Goal: Task Accomplishment & Management: Complete application form

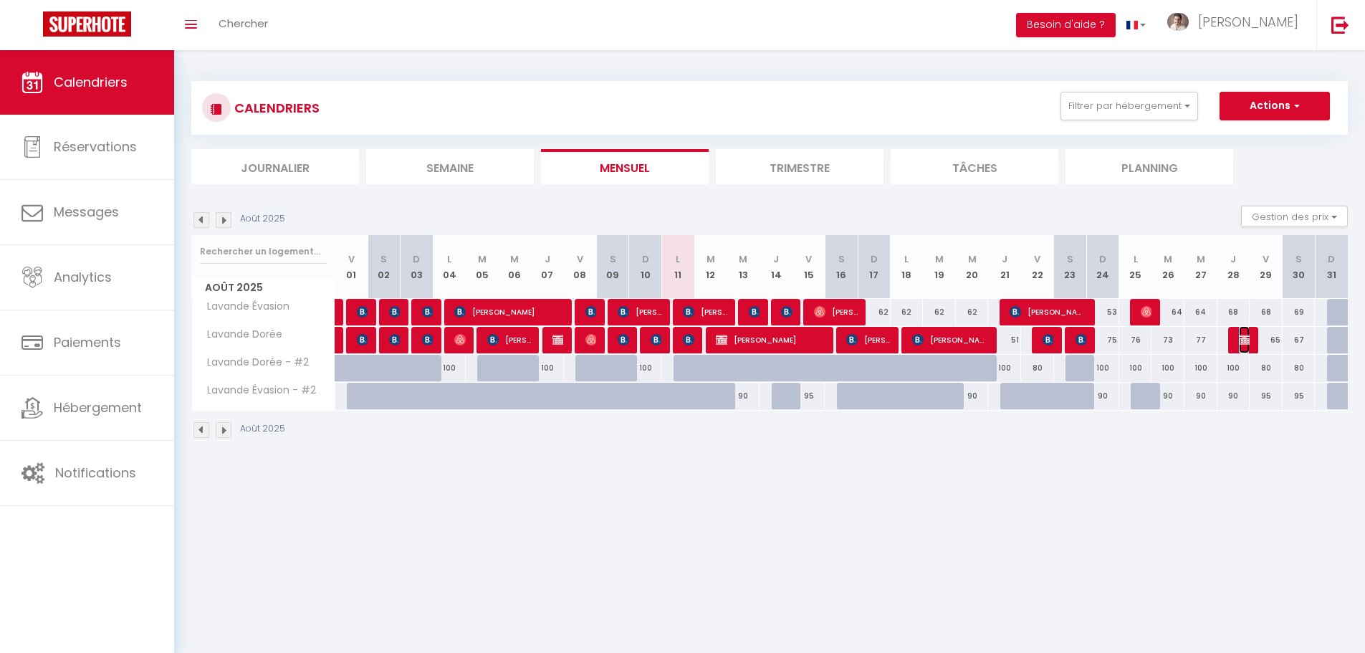
click at [1245, 340] on img at bounding box center [1244, 339] width 11 height 11
select select "OK"
select select "KO"
select select "0"
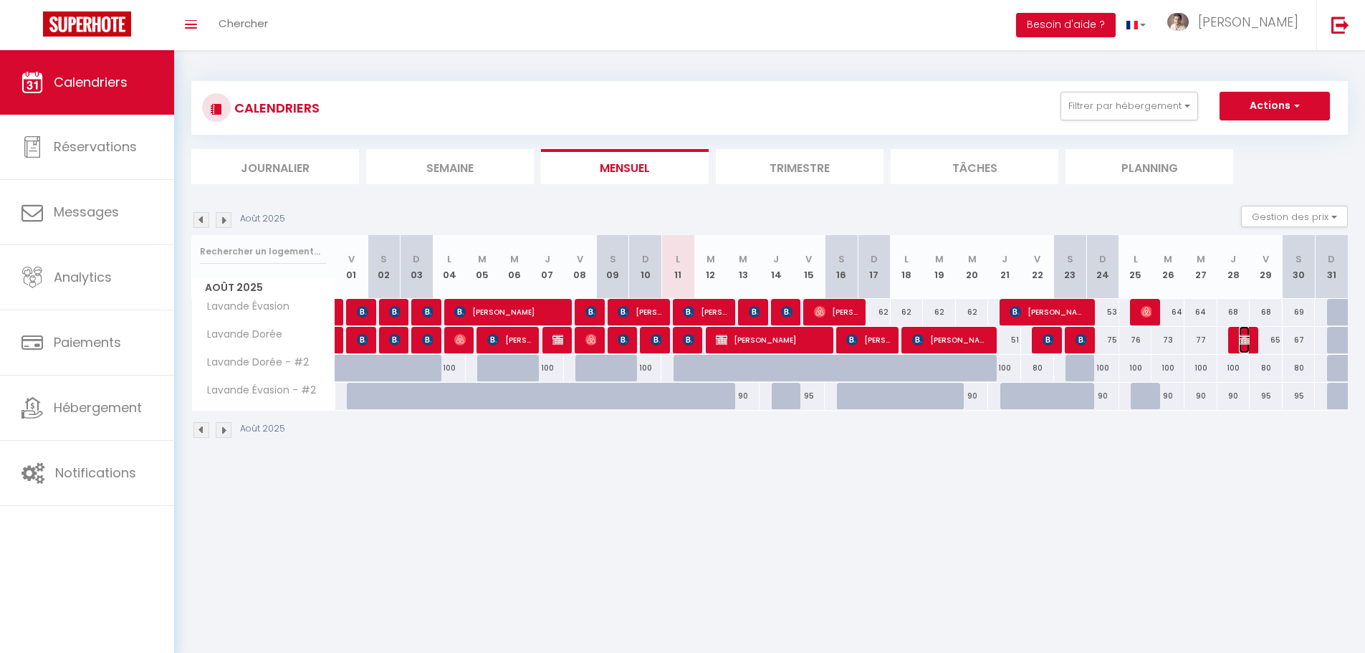
select select "1"
select select
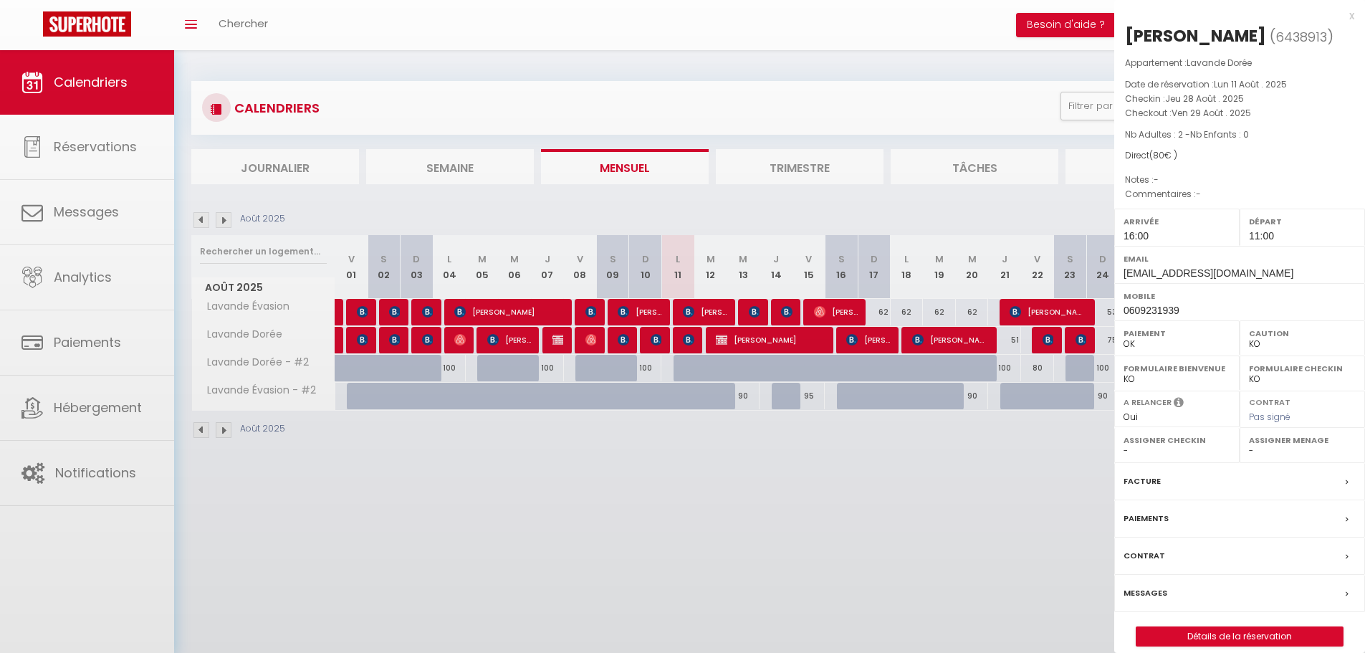
select select "16800"
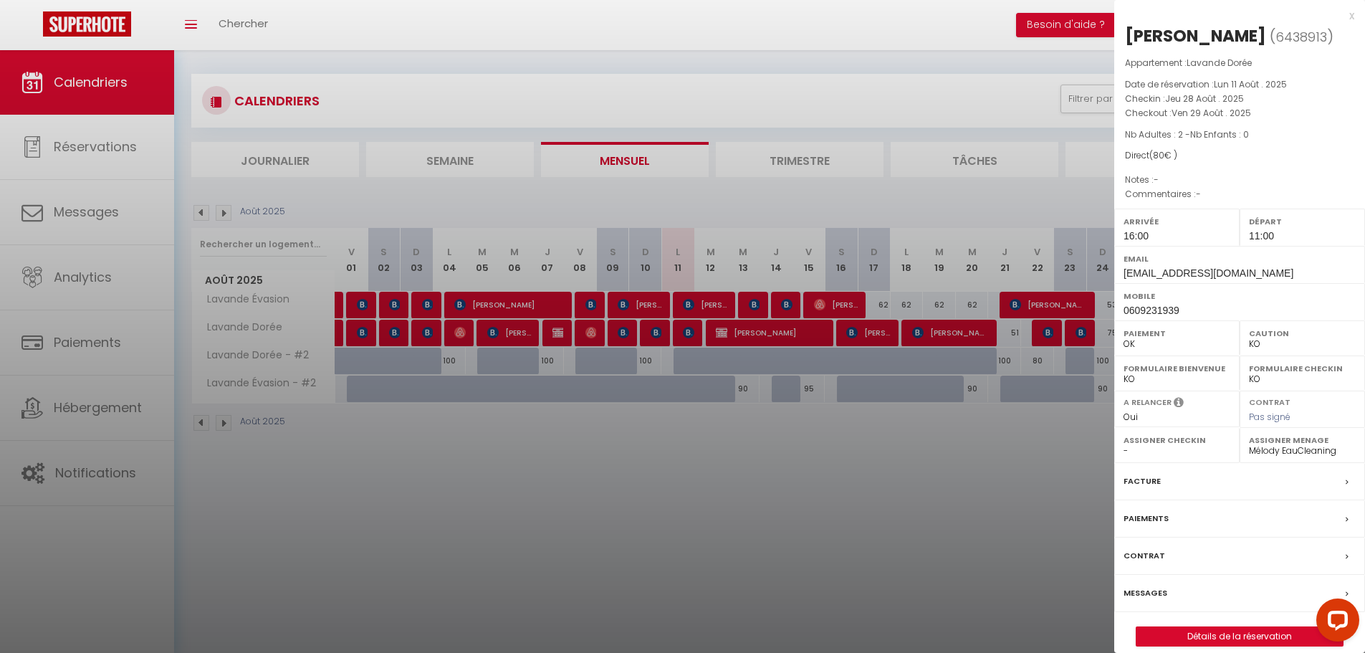
scroll to position [50, 0]
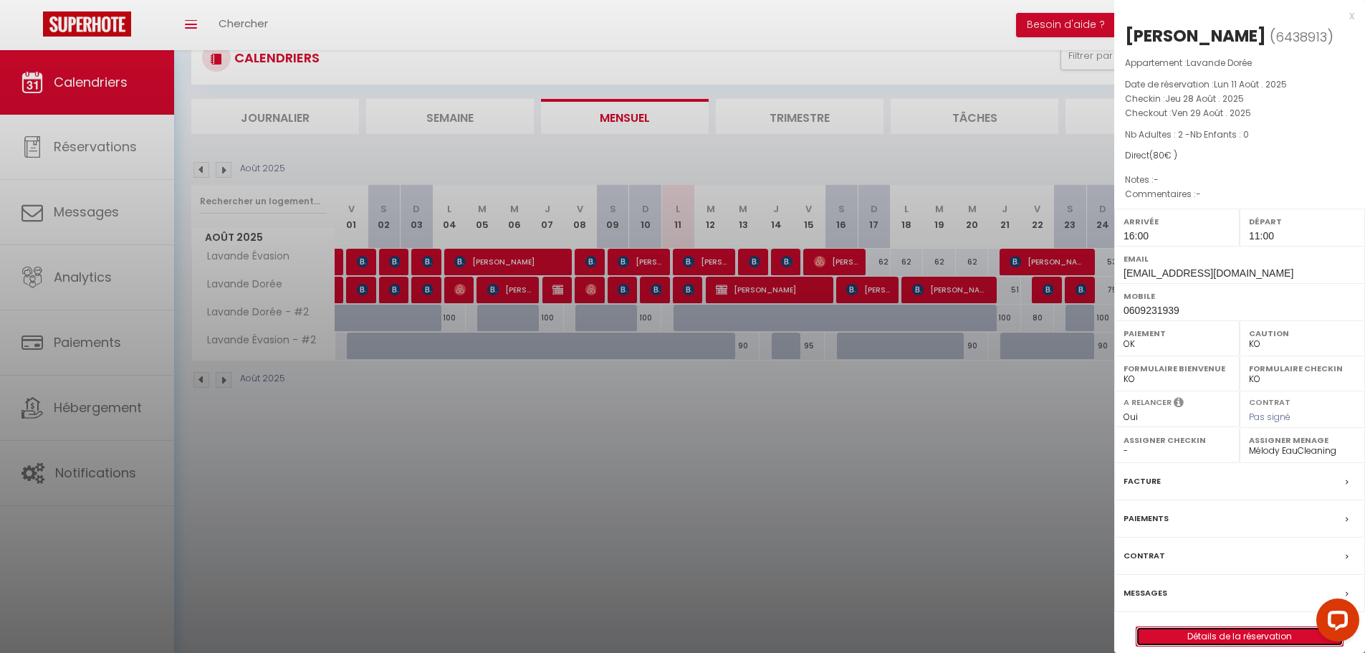
click at [1197, 646] on link "Détails de la réservation" at bounding box center [1239, 636] width 206 height 19
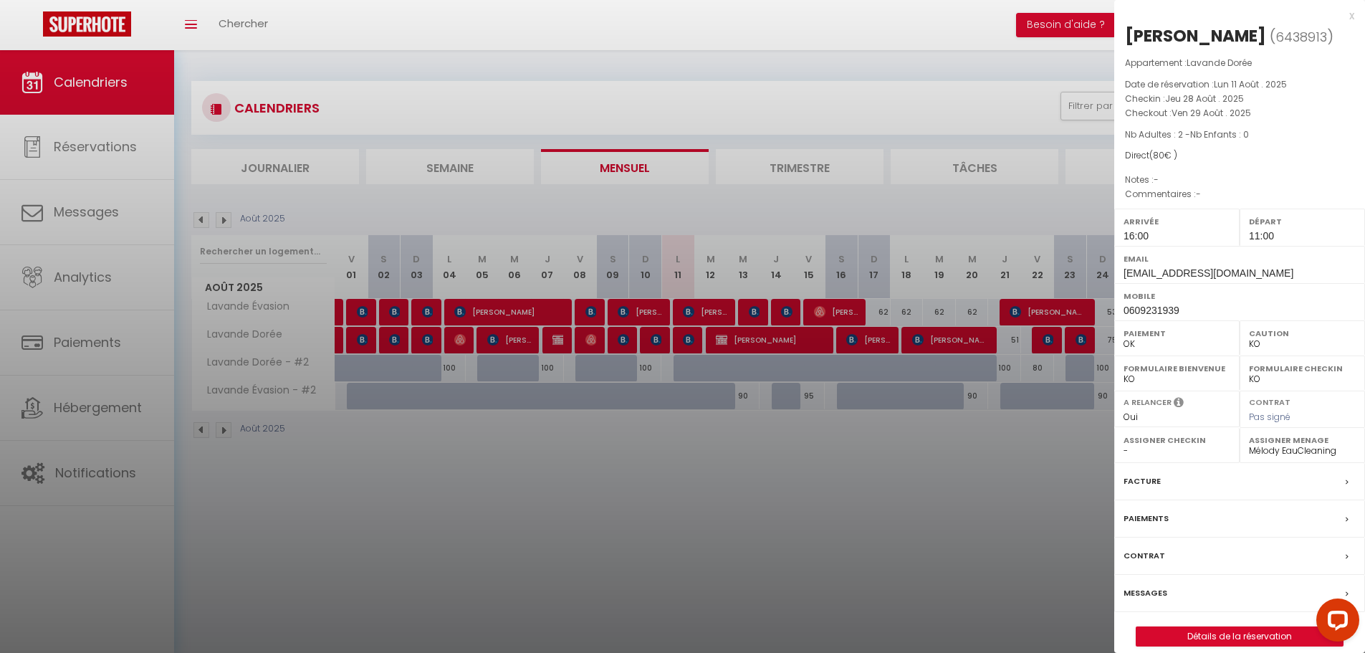
select select
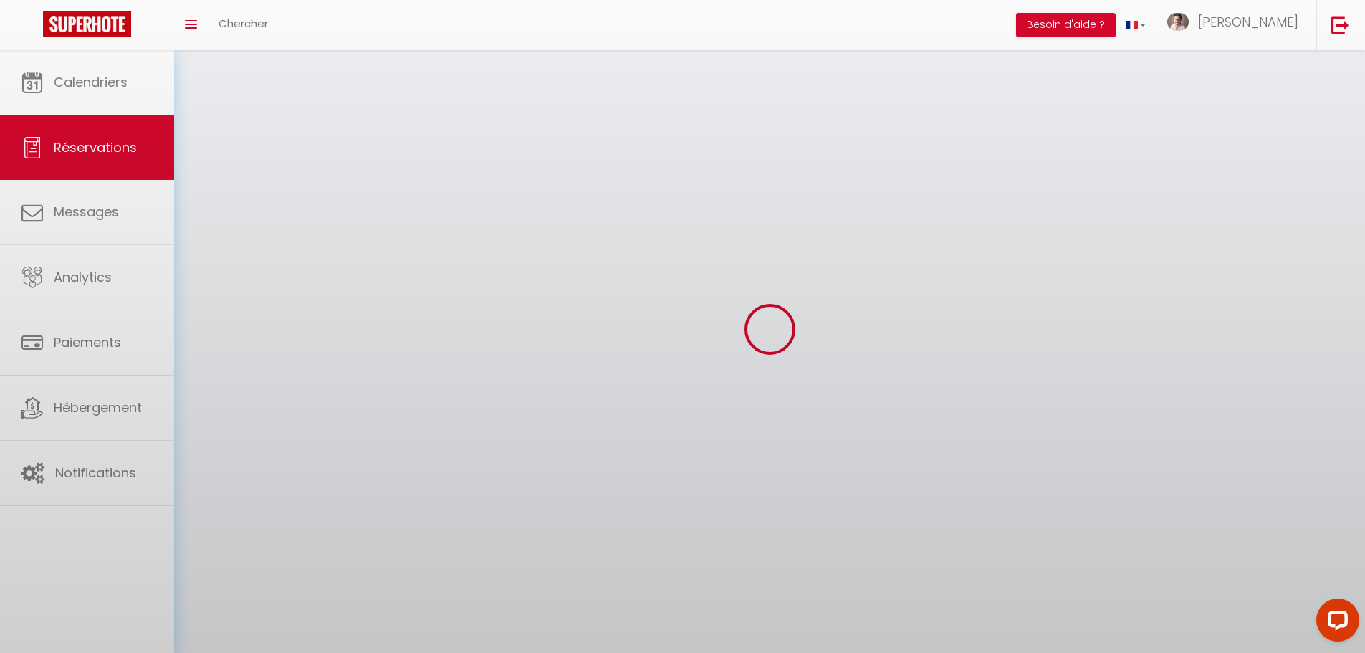
select select
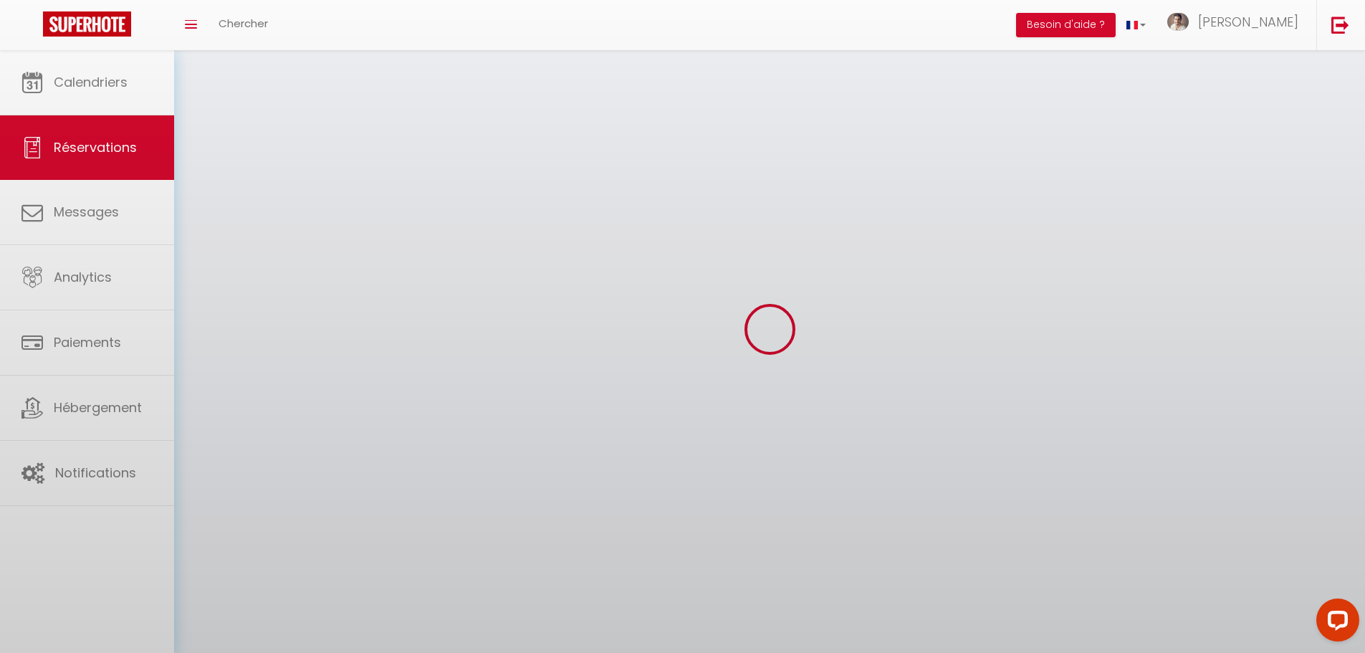
select select
checkbox input "false"
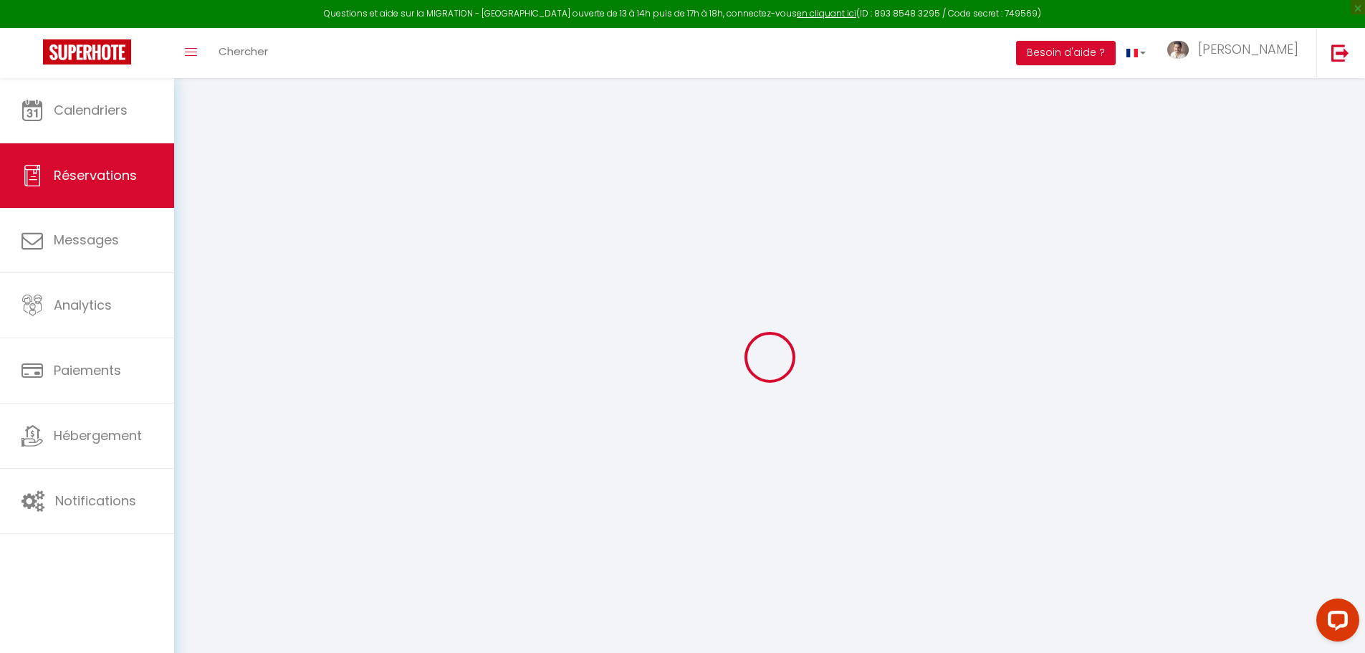
select select
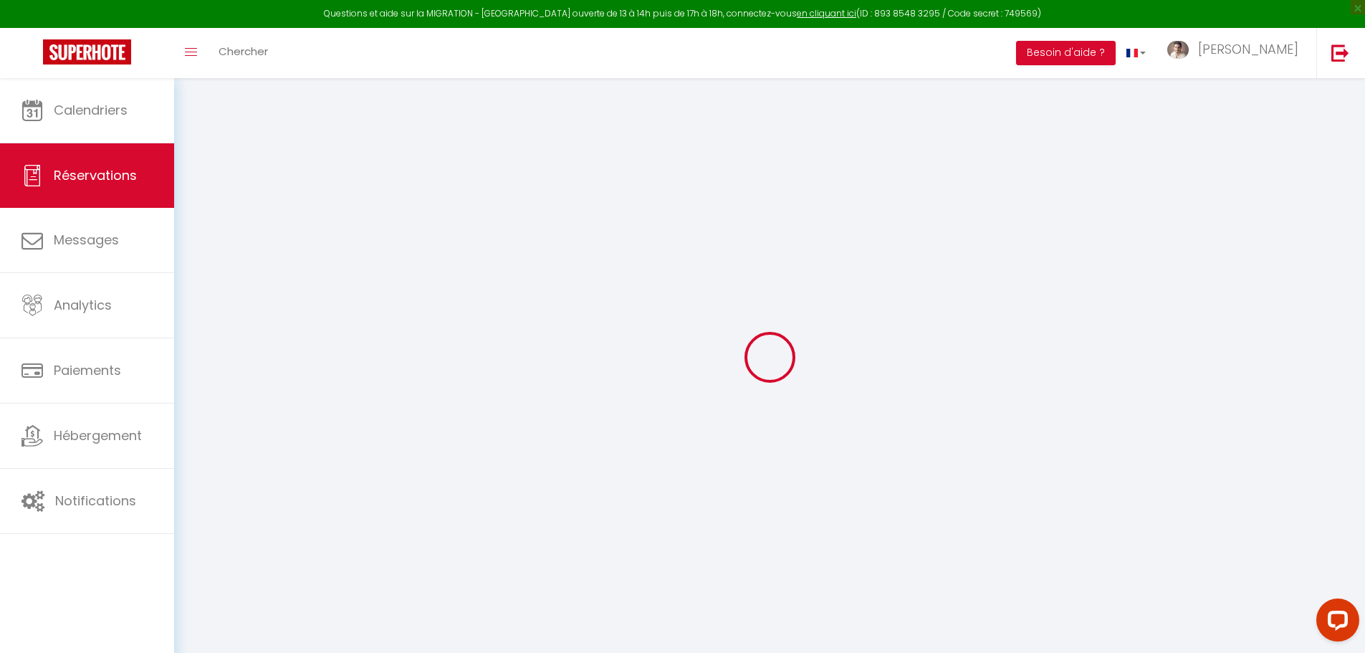
select select
checkbox input "false"
select select
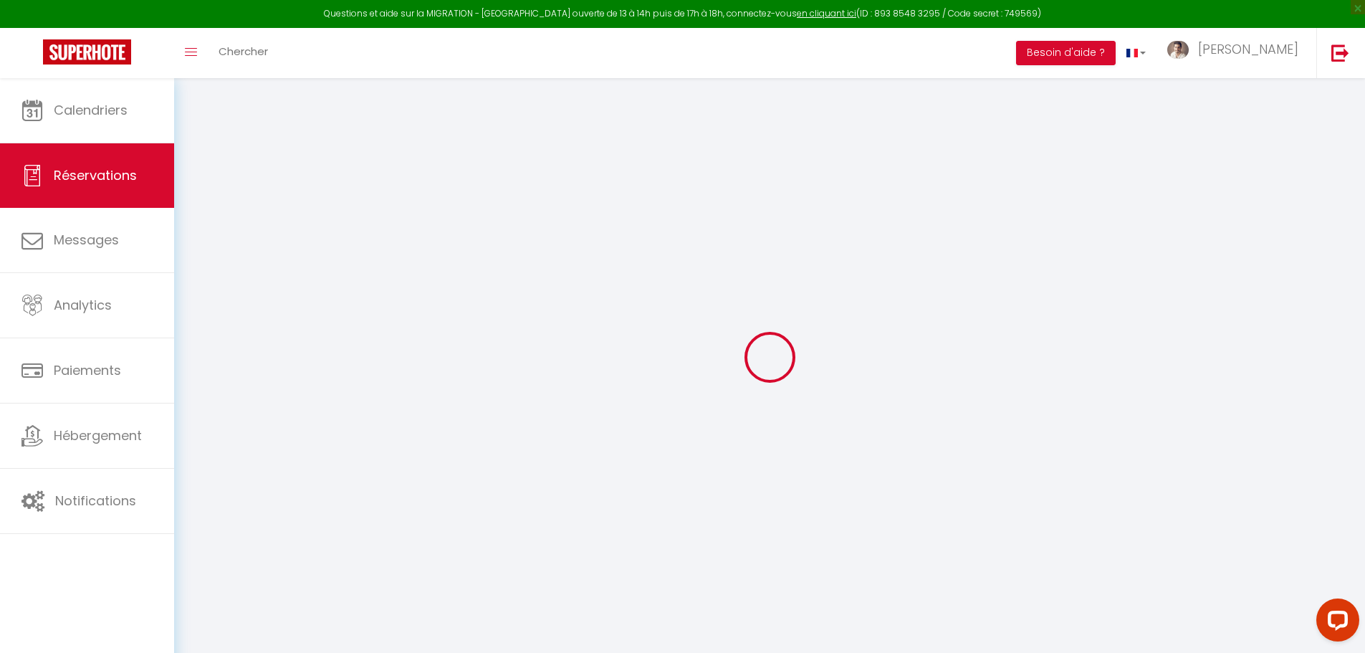
select select
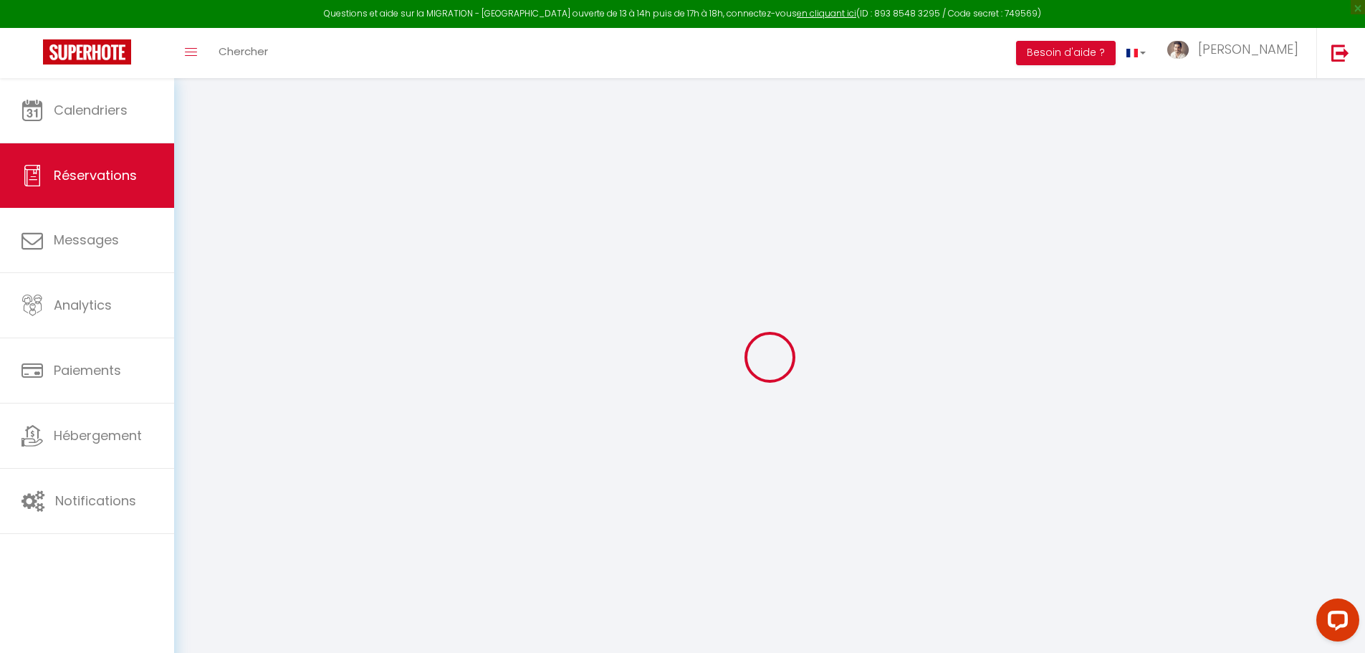
checkbox input "false"
type input "Celine"
type input "Sondenecker"
type input "[EMAIL_ADDRESS][DOMAIN_NAME]"
type input "0609231939"
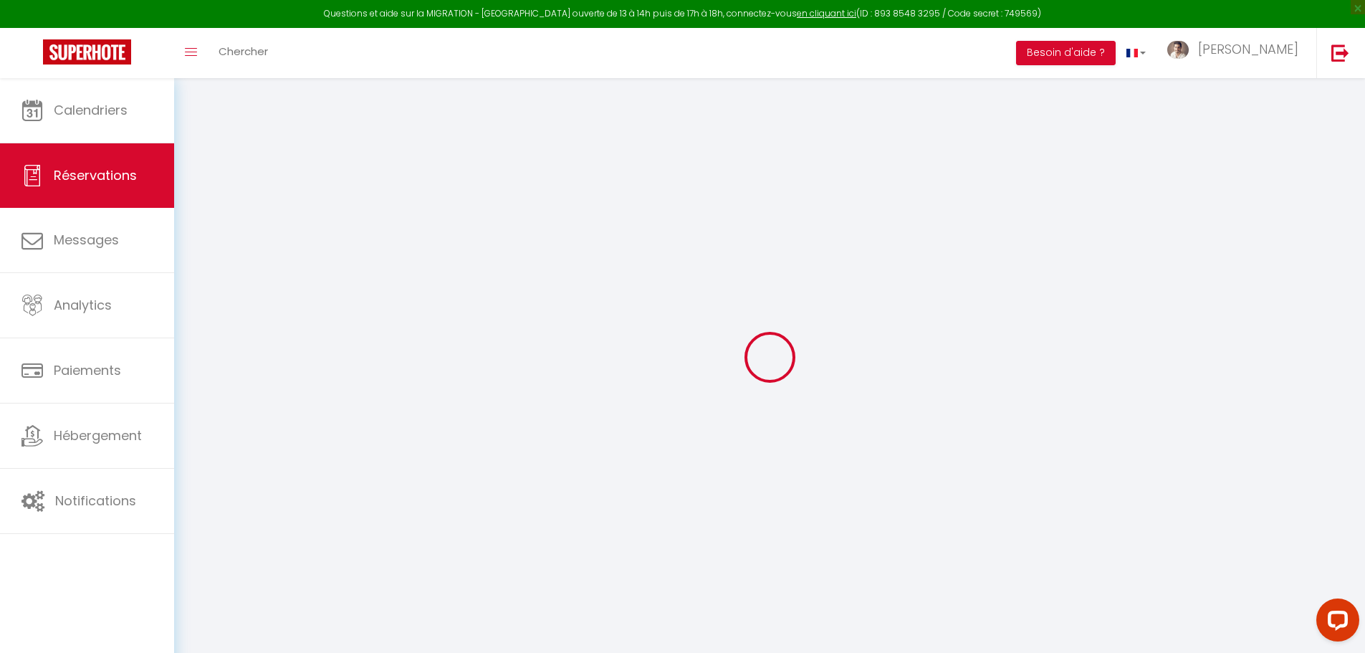
select select "FR"
select select "67238"
select select "1"
type input "Jeu 28 Août 2025"
select select
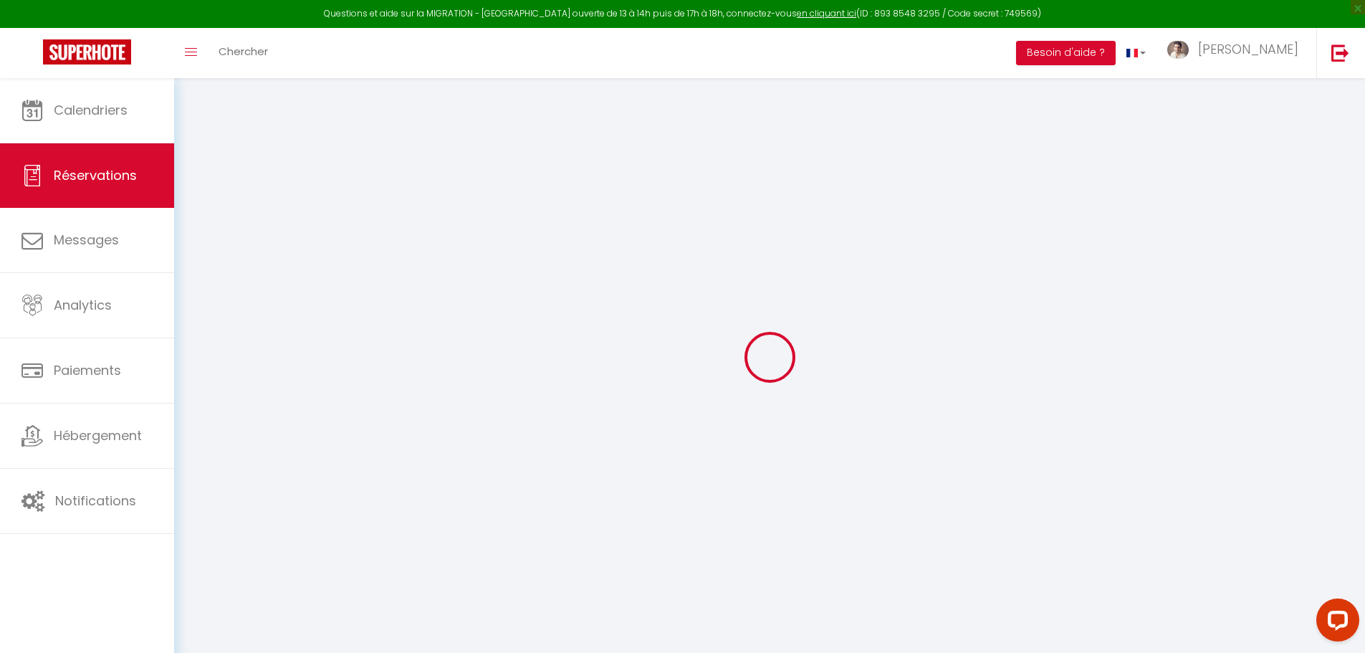
type input "Ven 29 Août 2025"
select select
type input "2"
select select "12"
select select
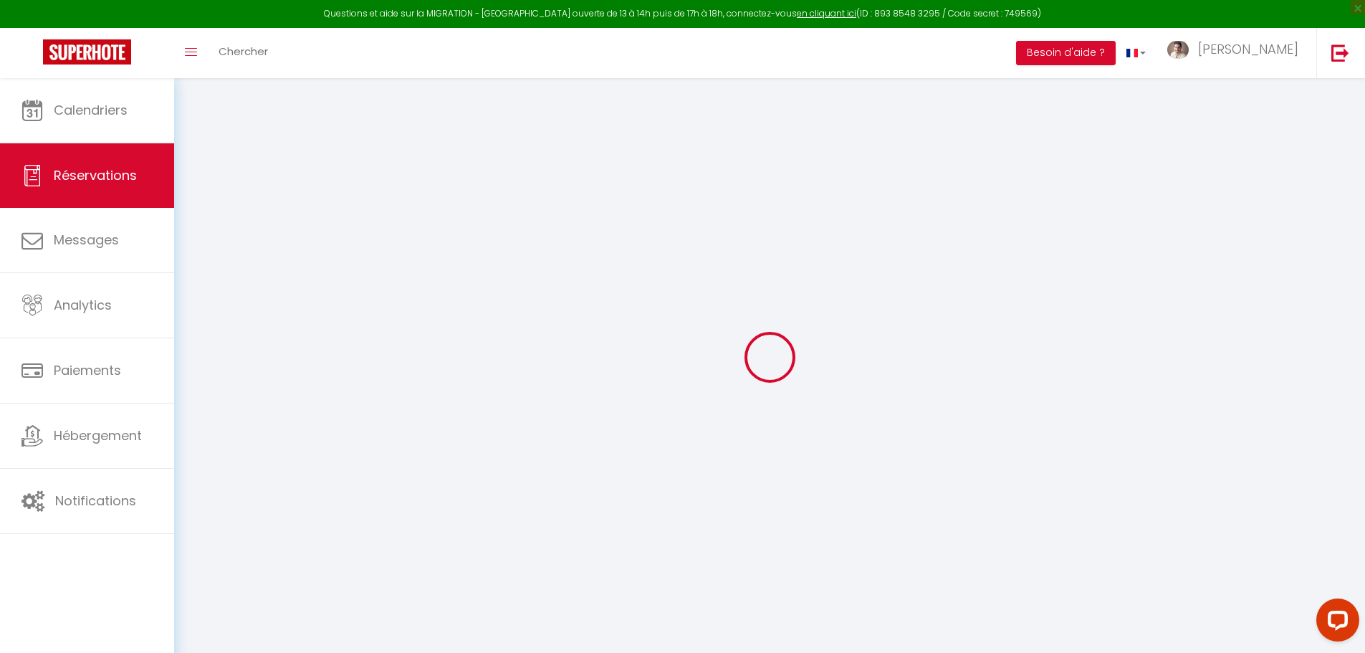
type input "80"
checkbox input "false"
type input "0"
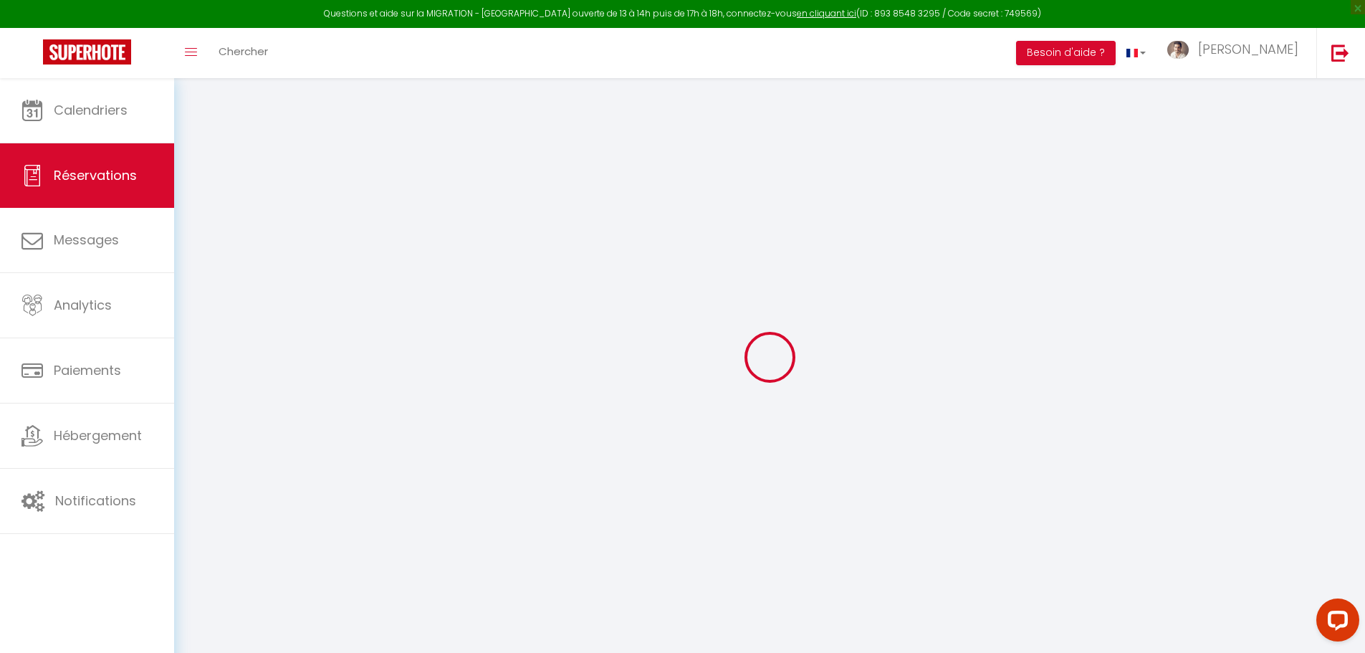
type input "0"
select select
select select "14"
checkbox input "false"
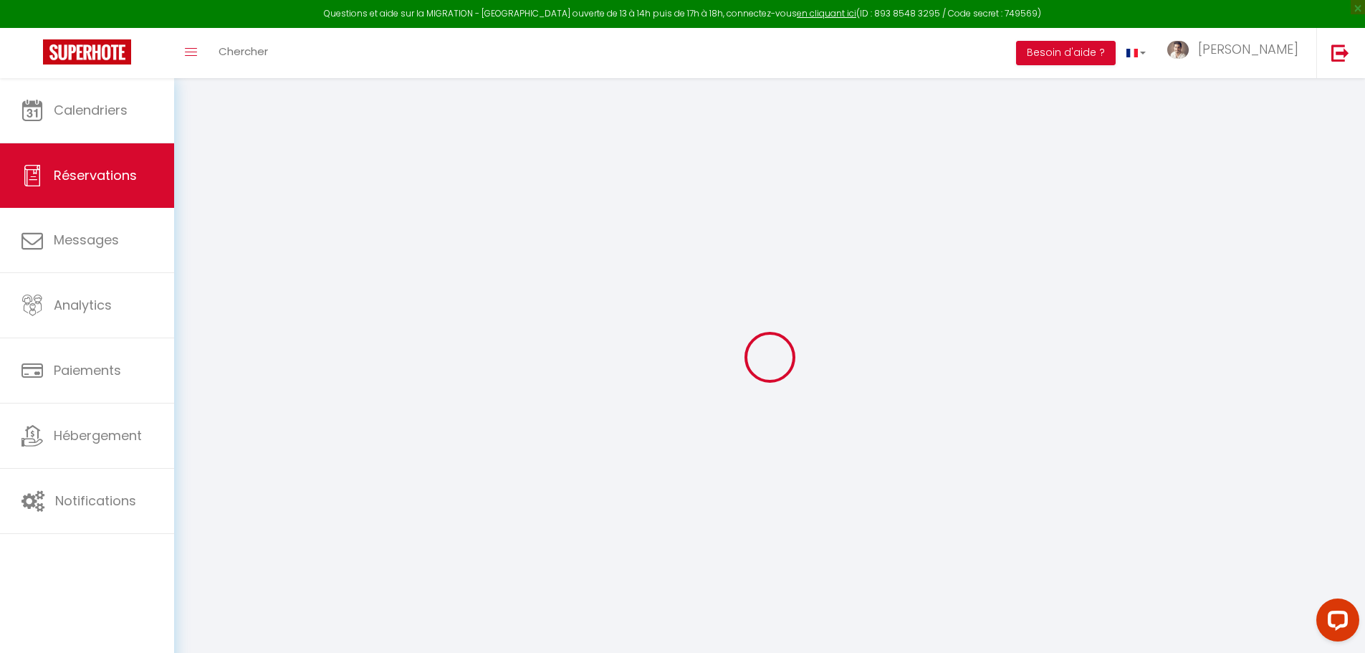
select select
checkbox input "false"
select select
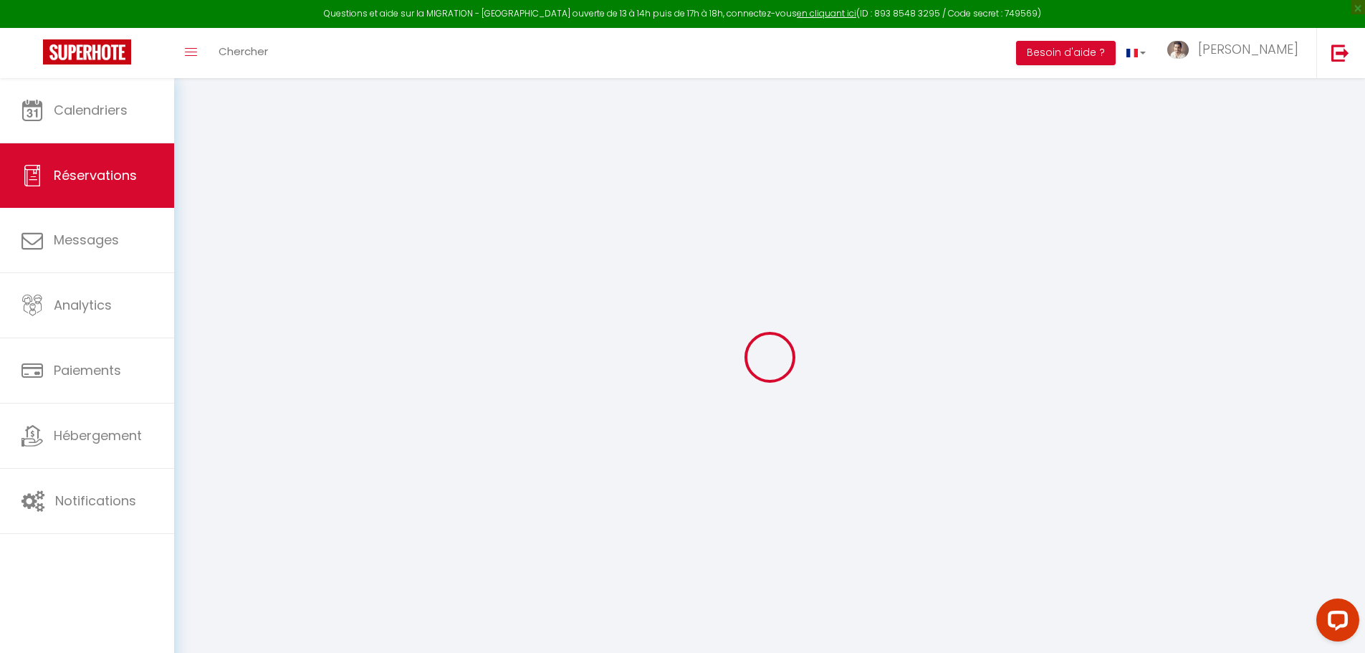
checkbox input "false"
select select
checkbox input "false"
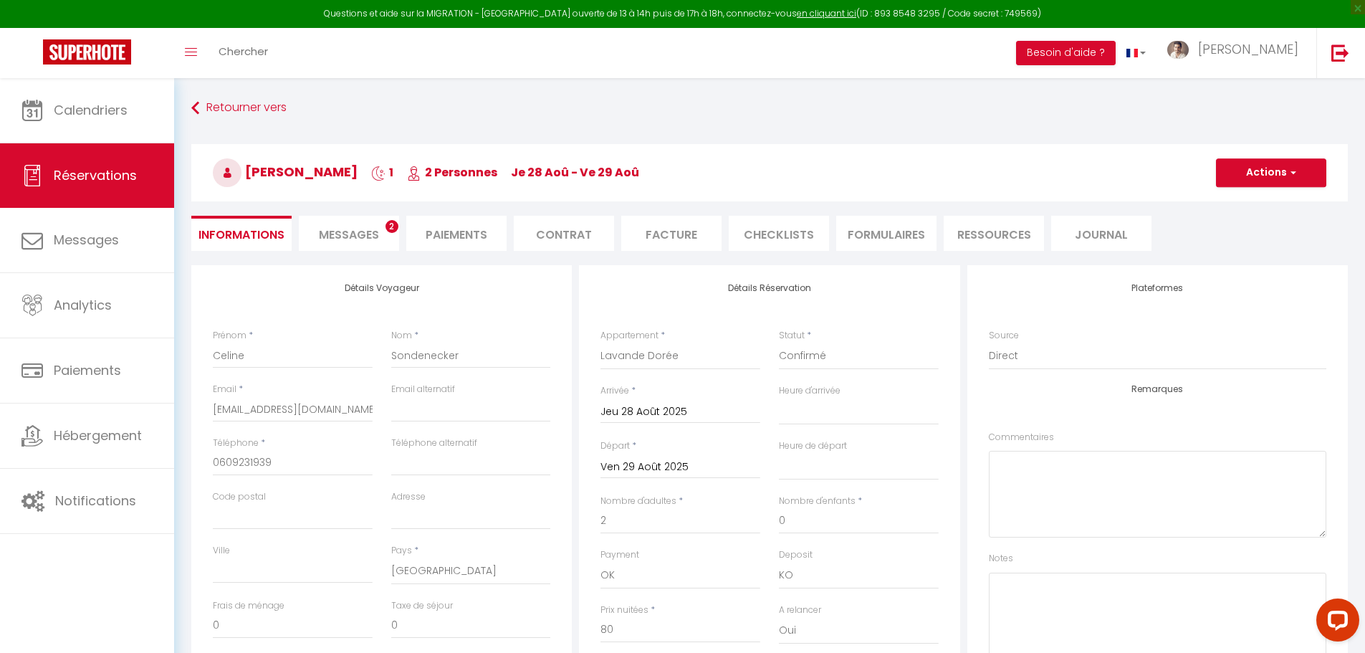
select select
checkbox input "false"
select select "16:00"
select select "11:00"
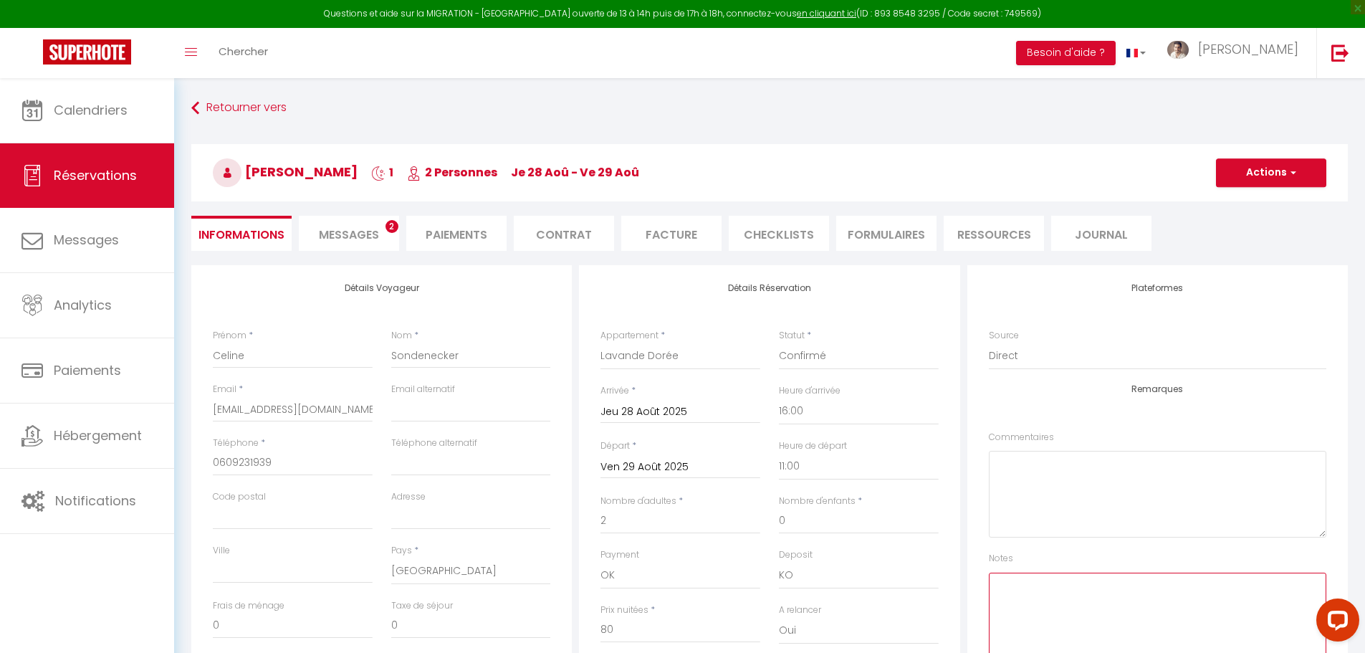
click at [1076, 608] on textarea at bounding box center [1157, 616] width 337 height 87
type textarea "Un chien sera présent pour cette nuit"
click at [1280, 177] on button "Actions" at bounding box center [1271, 172] width 110 height 29
click at [1232, 202] on link "Enregistrer" at bounding box center [1256, 204] width 113 height 19
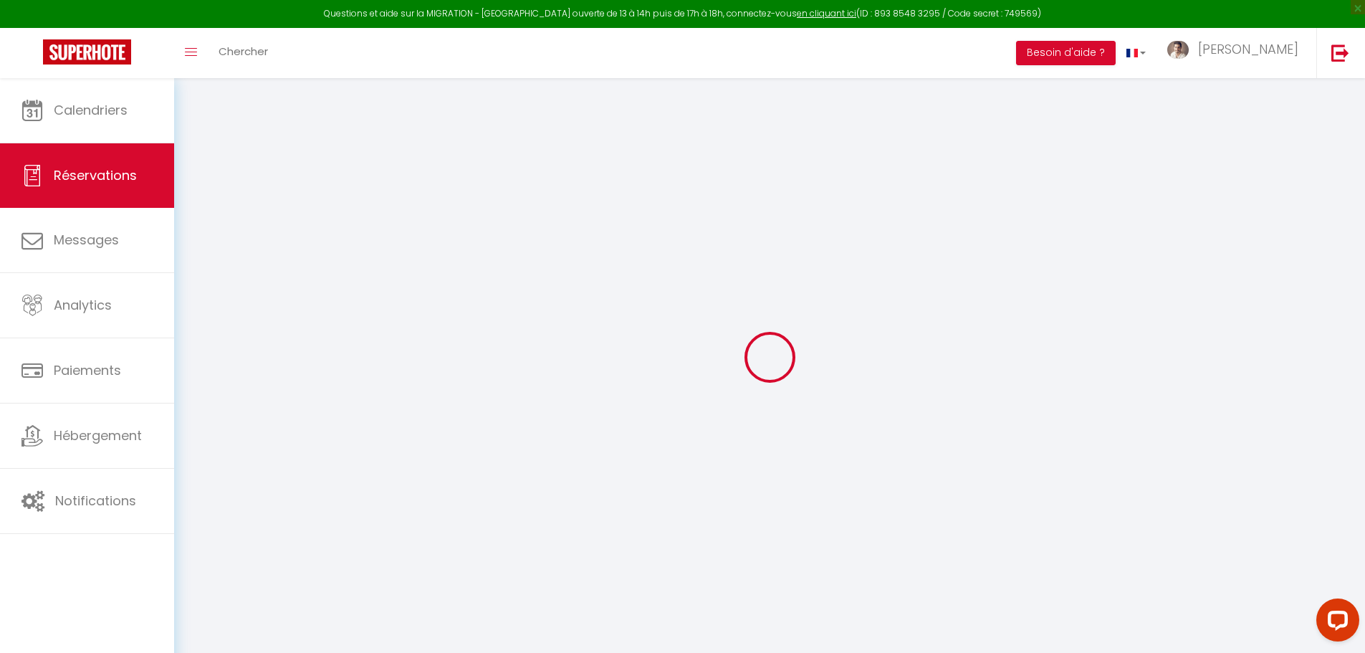
select select "not_cancelled"
